Goal: Task Accomplishment & Management: Manage account settings

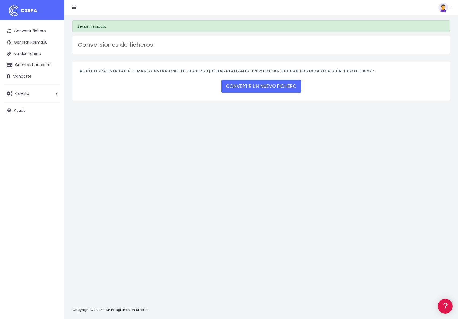
click at [448, 8] on link at bounding box center [444, 8] width 13 height 10
click at [19, 5] on img at bounding box center [13, 10] width 13 height 13
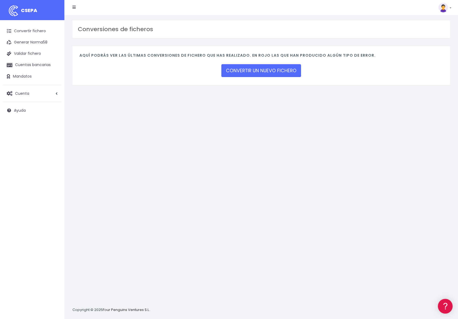
click at [75, 5] on icon at bounding box center [73, 7] width 3 height 4
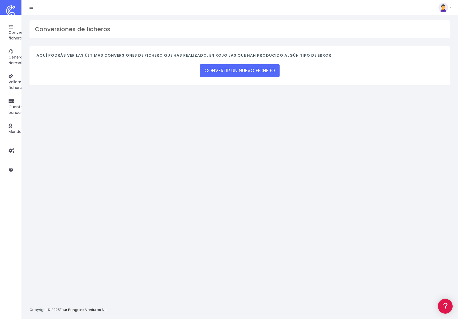
click at [10, 9] on img at bounding box center [10, 10] width 13 height 13
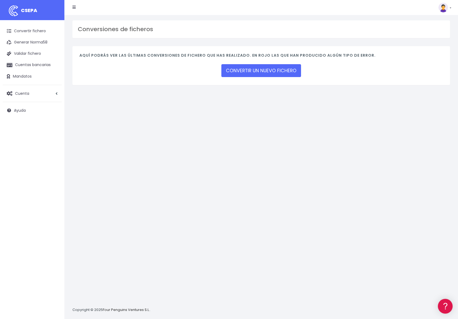
click at [23, 9] on span "CSEPA" at bounding box center [29, 10] width 16 height 7
click at [443, 7] on img at bounding box center [443, 8] width 10 height 10
click at [423, 74] on link "Salir" at bounding box center [432, 74] width 37 height 10
